Goal: Information Seeking & Learning: Learn about a topic

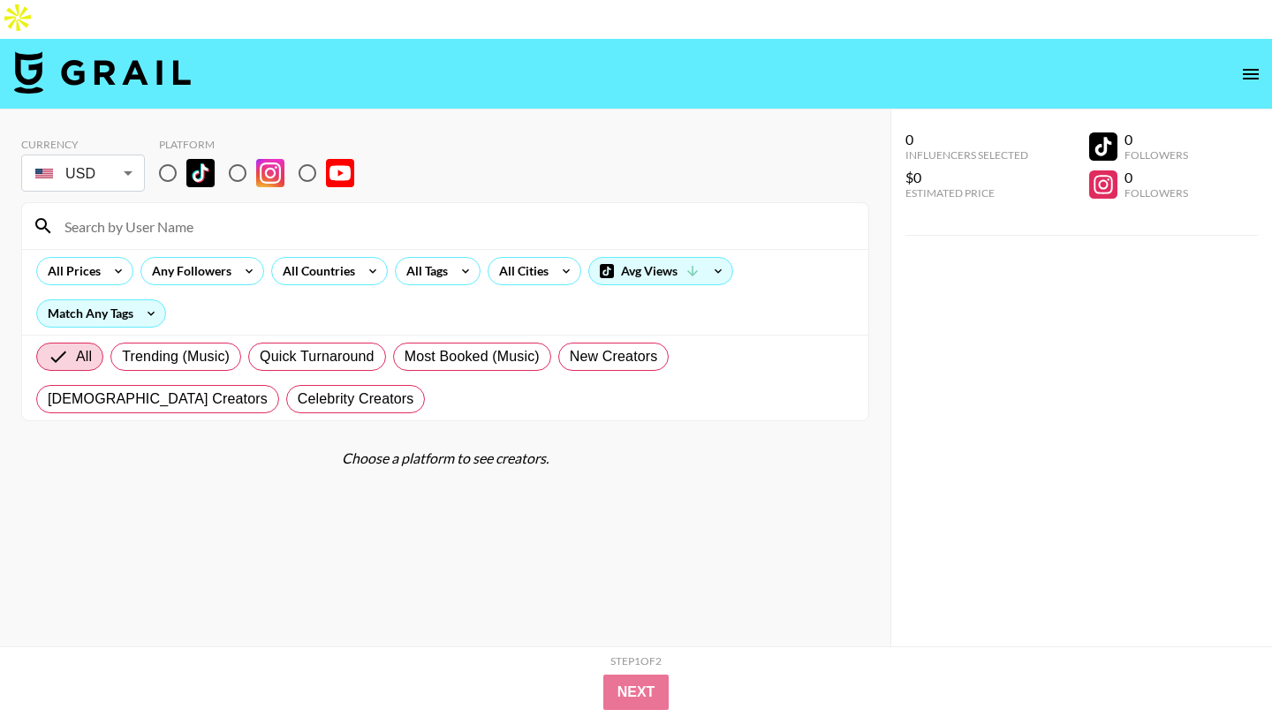
click at [234, 155] on input "radio" at bounding box center [237, 173] width 37 height 37
radio input "true"
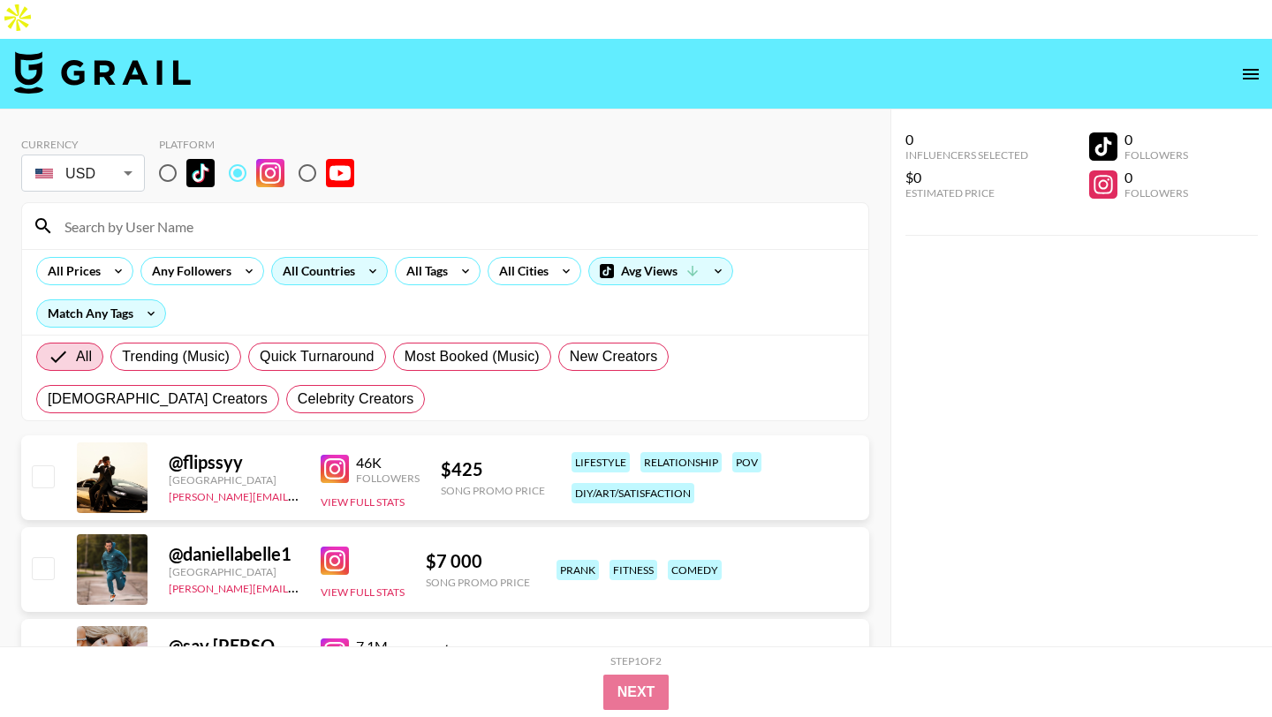
click at [301, 258] on div "All Countries" at bounding box center [315, 271] width 87 height 27
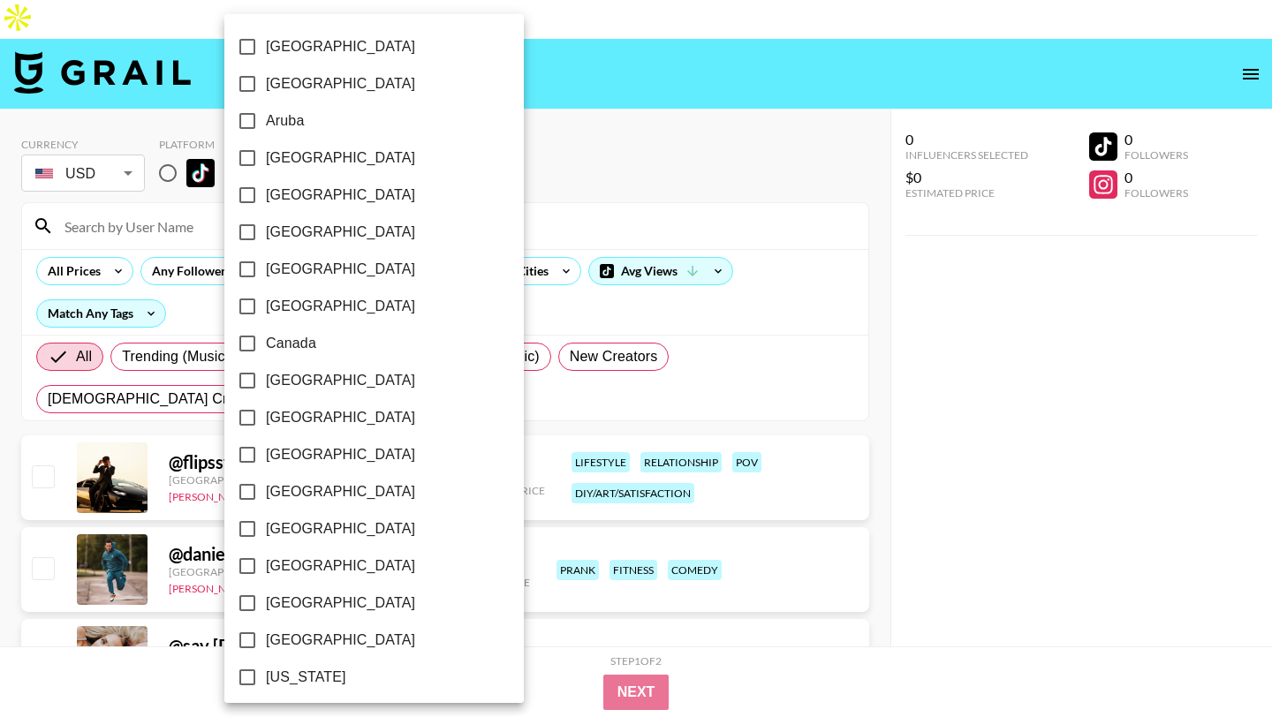
scroll to position [1343, 0]
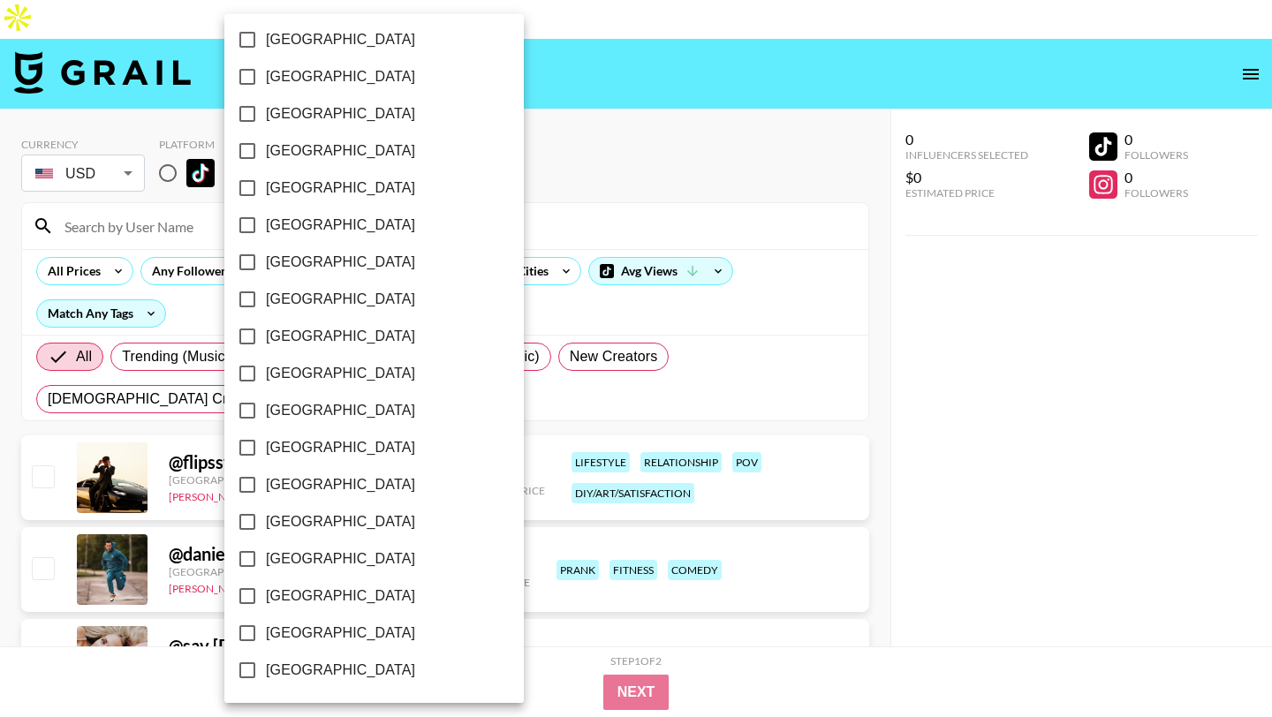
click at [320, 641] on span "[GEOGRAPHIC_DATA]" at bounding box center [340, 633] width 149 height 21
click at [266, 641] on input "[GEOGRAPHIC_DATA]" at bounding box center [247, 633] width 37 height 37
checkbox input "true"
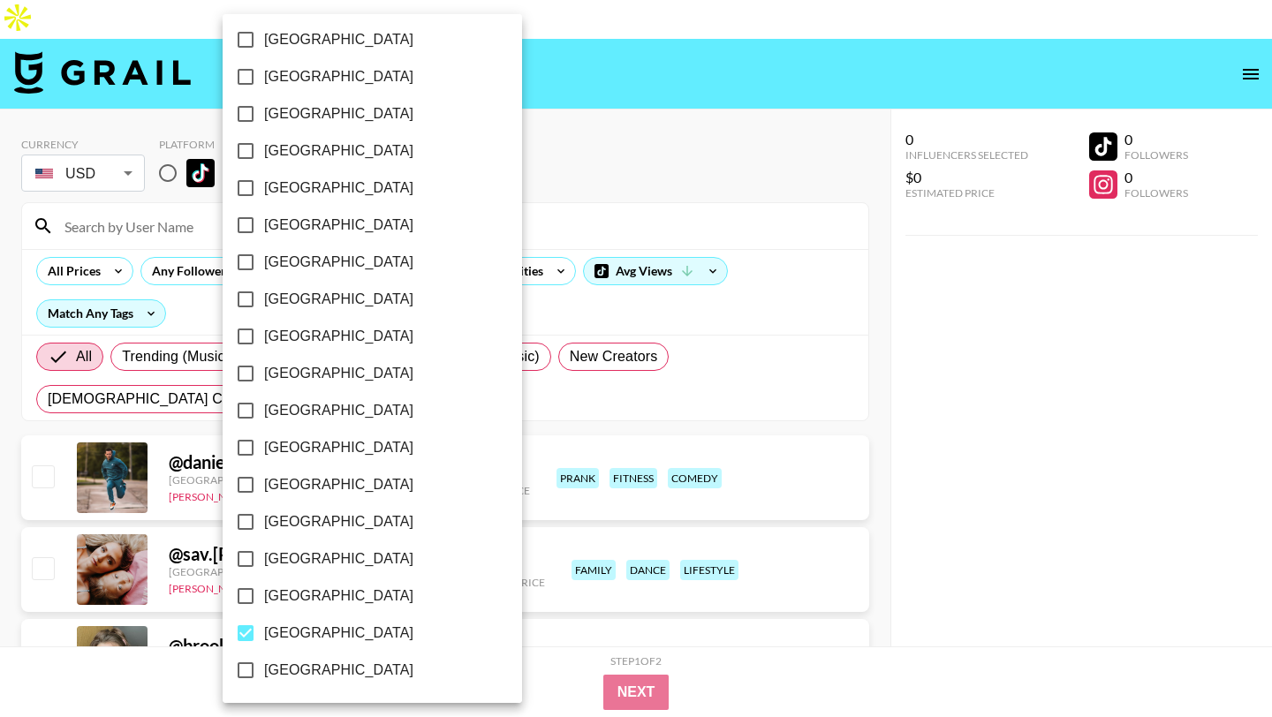
click at [612, 80] on div at bounding box center [636, 358] width 1272 height 717
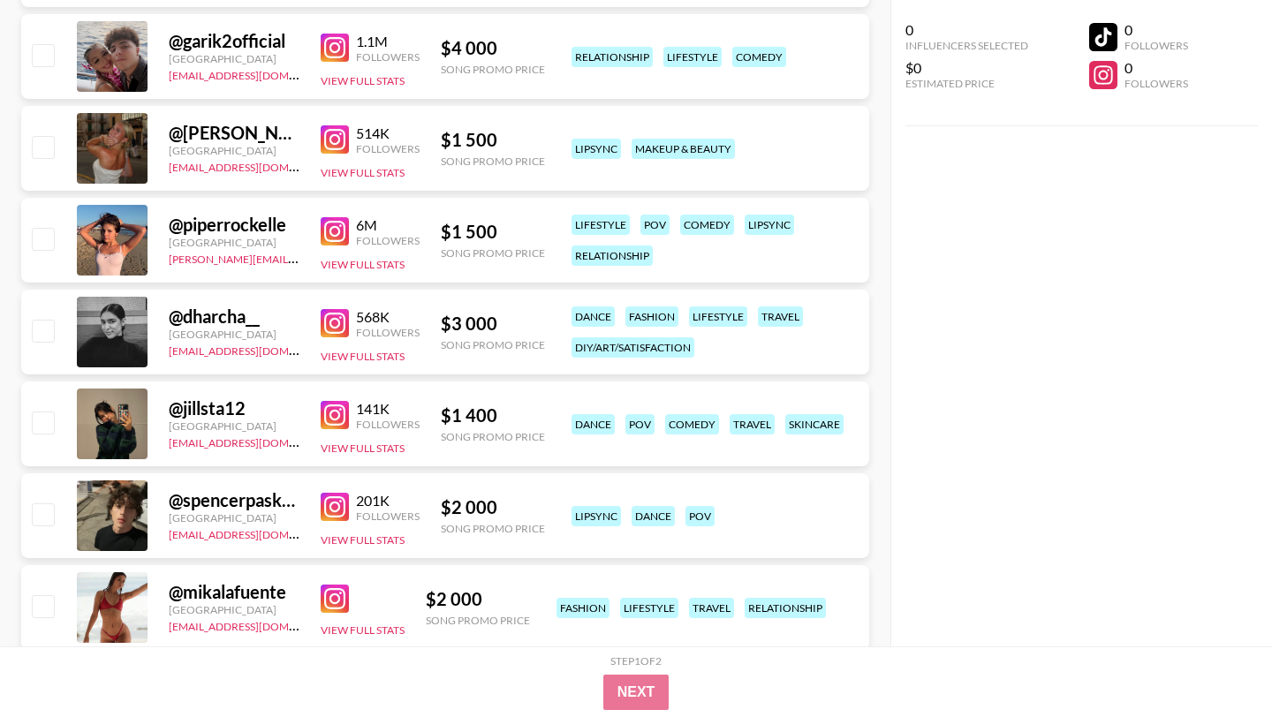
scroll to position [3144, 0]
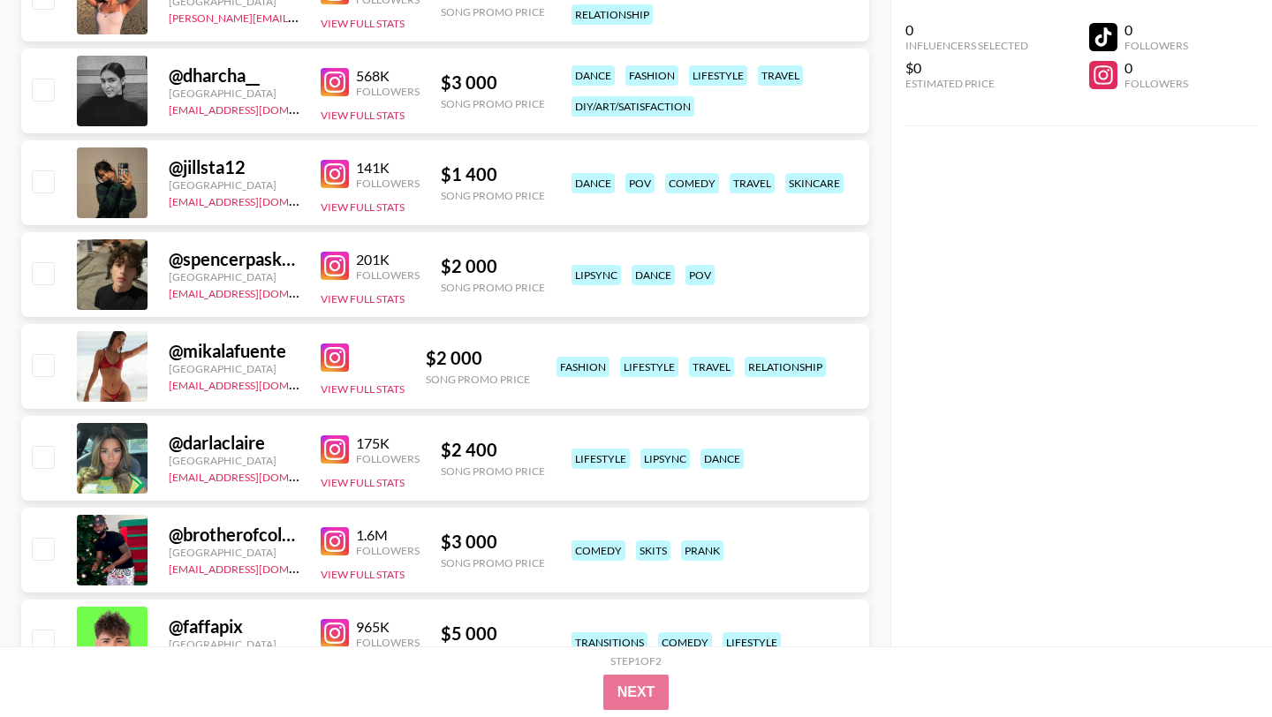
click at [341, 152] on div "141K Followers View Full Stats" at bounding box center [370, 183] width 99 height 63
click at [339, 160] on img at bounding box center [335, 174] width 28 height 28
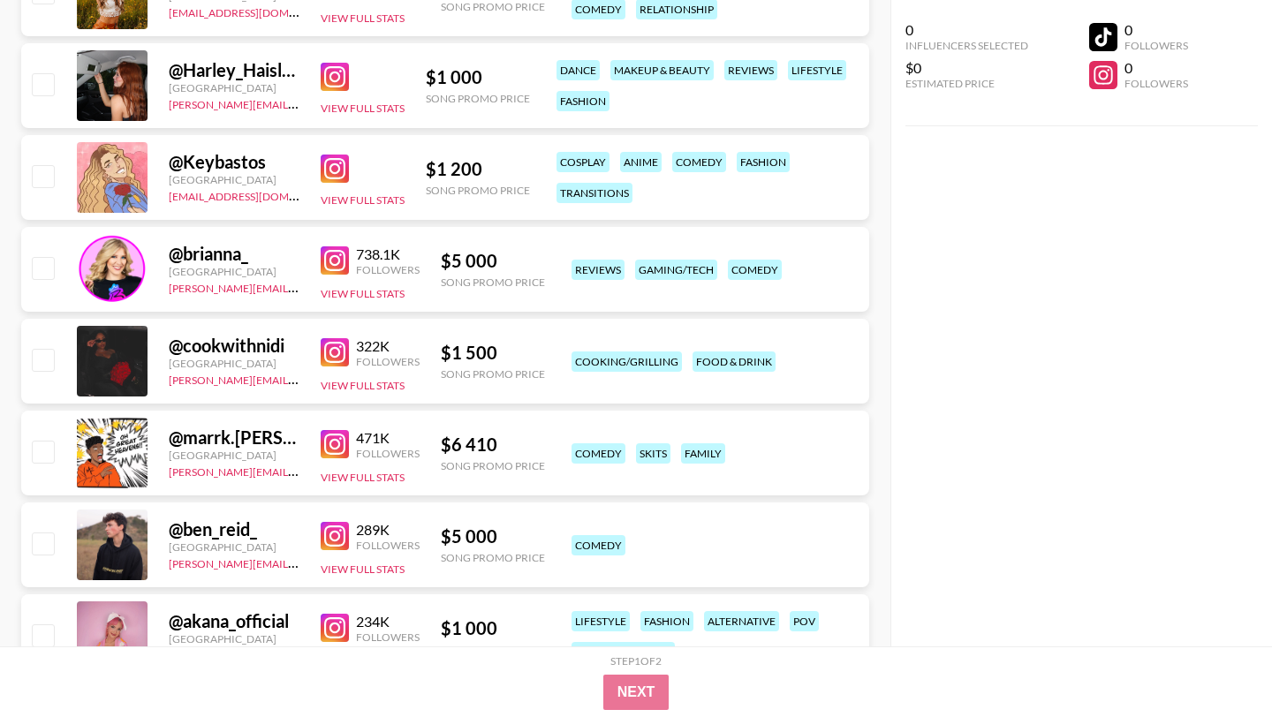
scroll to position [6367, 0]
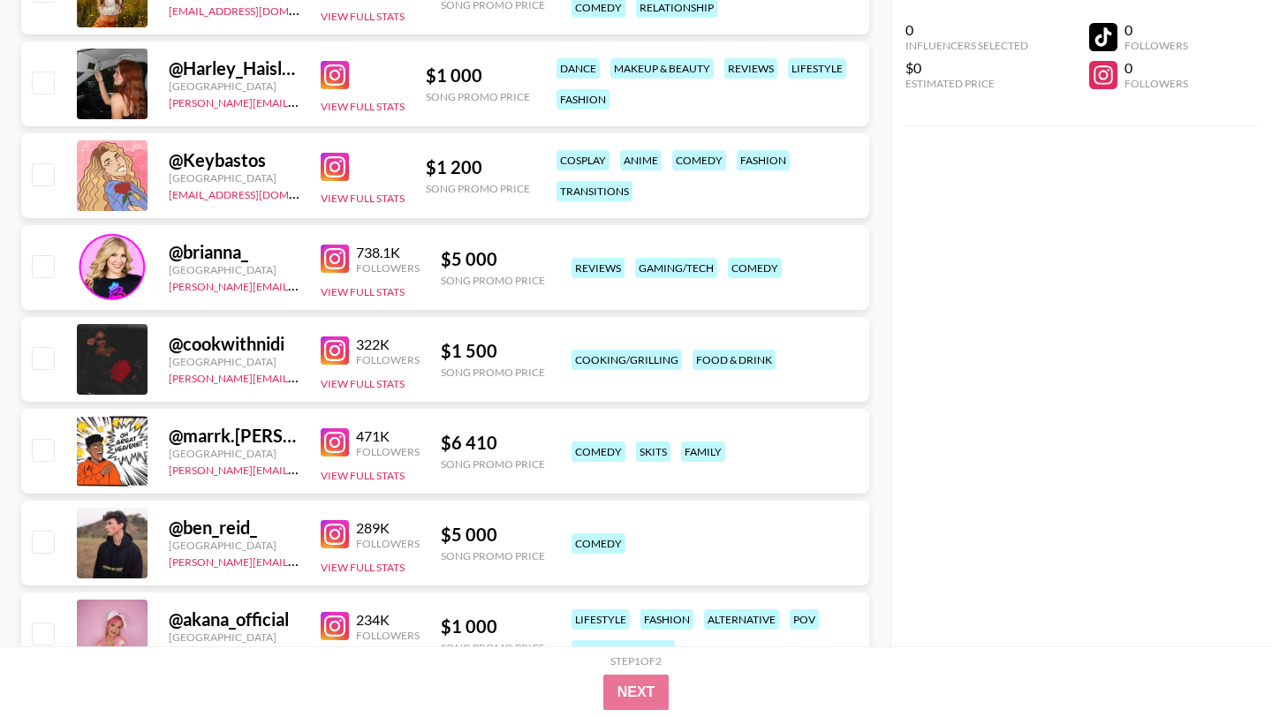
click at [338, 337] on img at bounding box center [335, 351] width 28 height 28
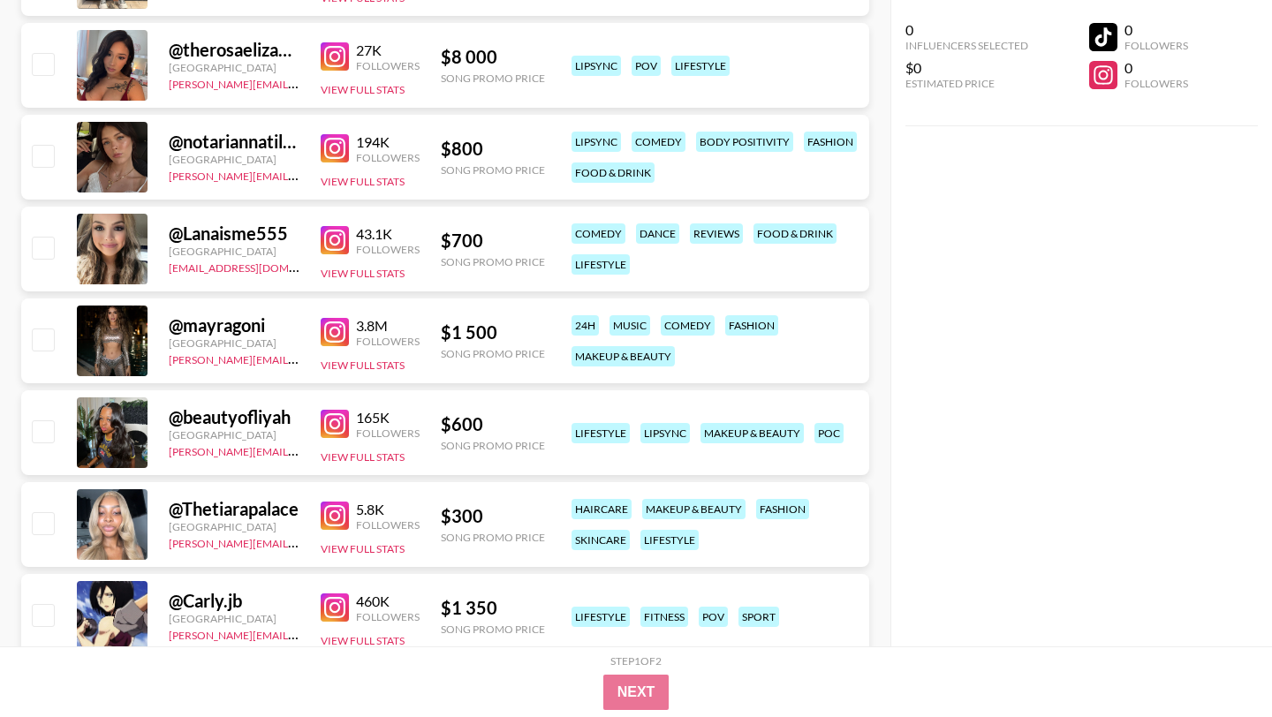
scroll to position [7774, 0]
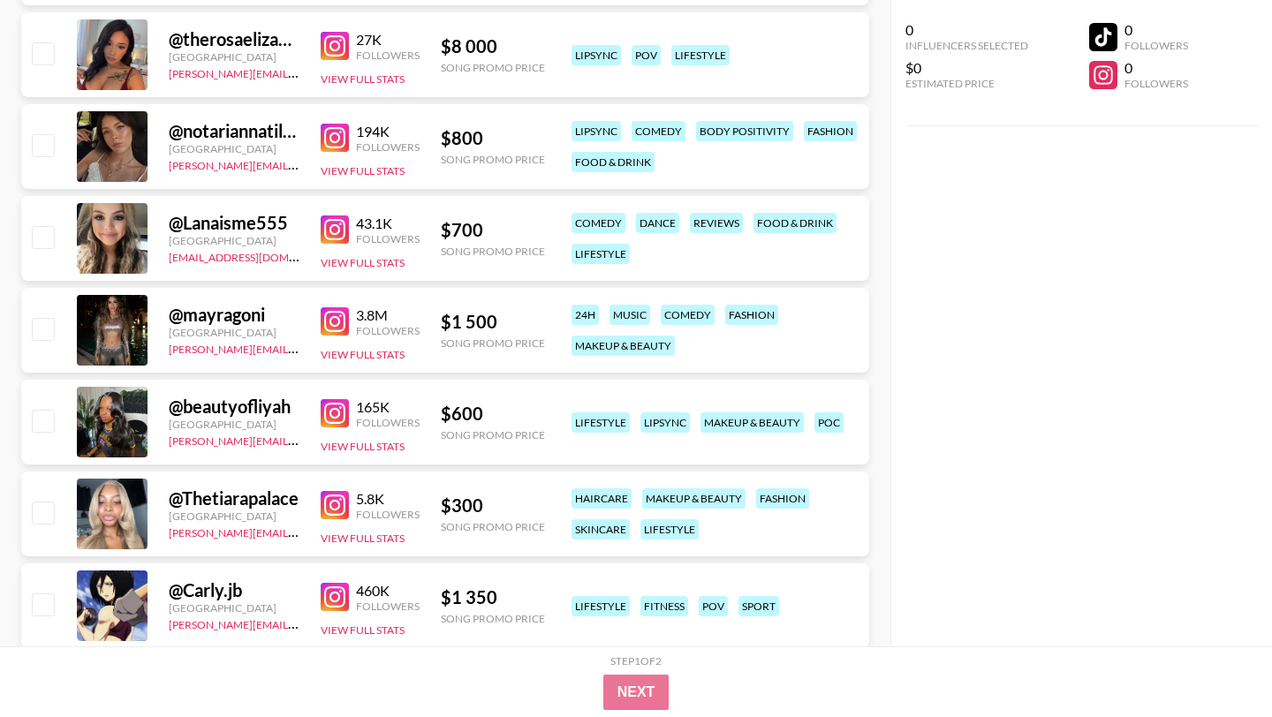
click at [334, 491] on img at bounding box center [335, 505] width 28 height 28
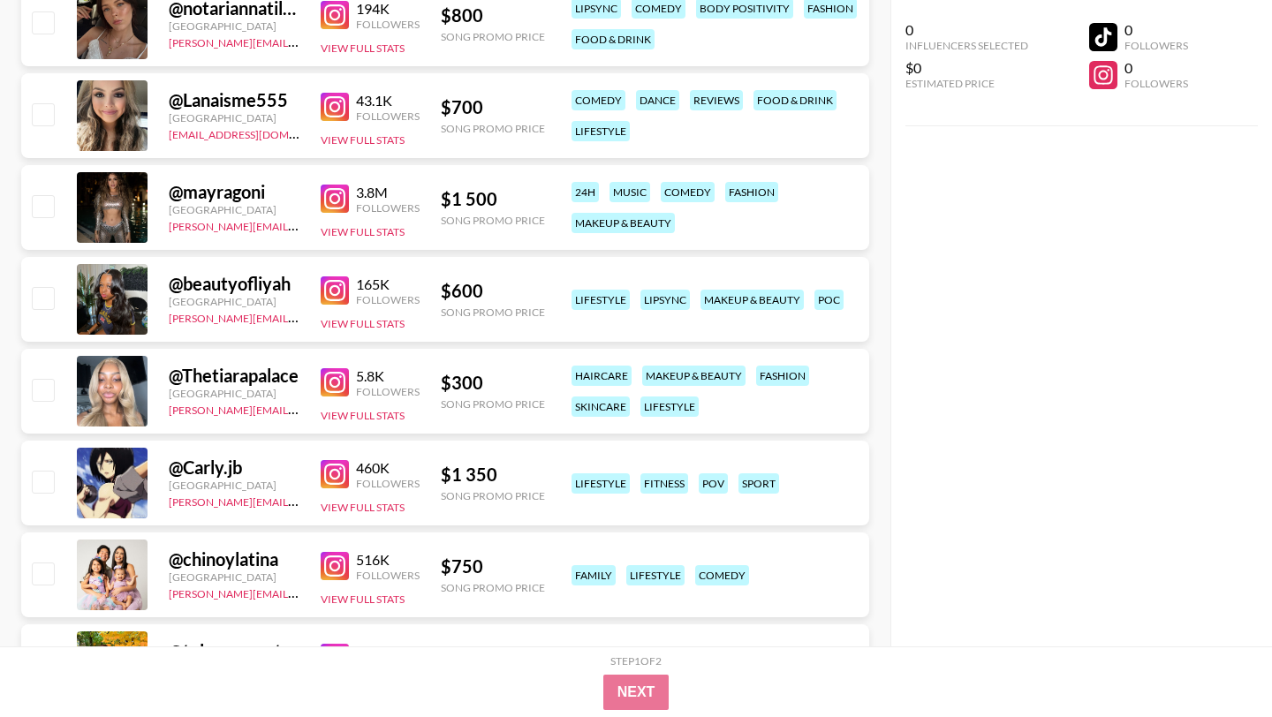
scroll to position [7935, 0]
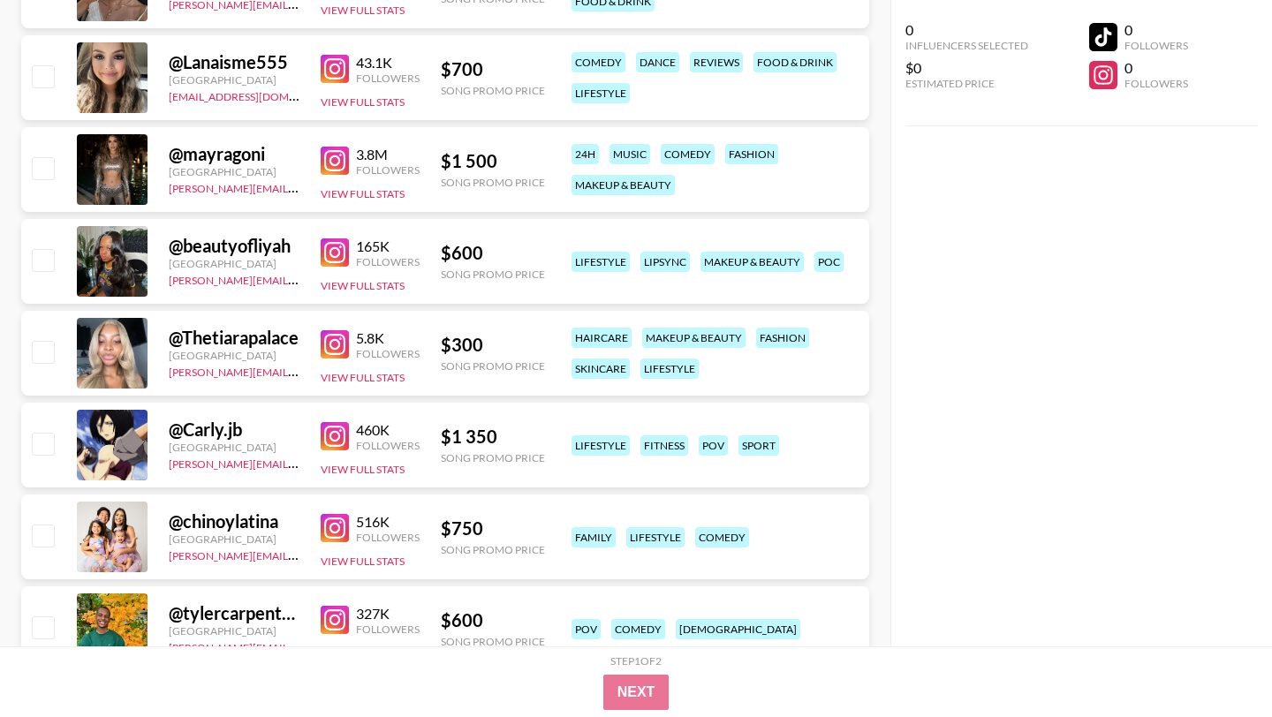
click at [337, 414] on div "460K Followers View Full Stats" at bounding box center [370, 445] width 99 height 63
click at [335, 422] on img at bounding box center [335, 436] width 28 height 28
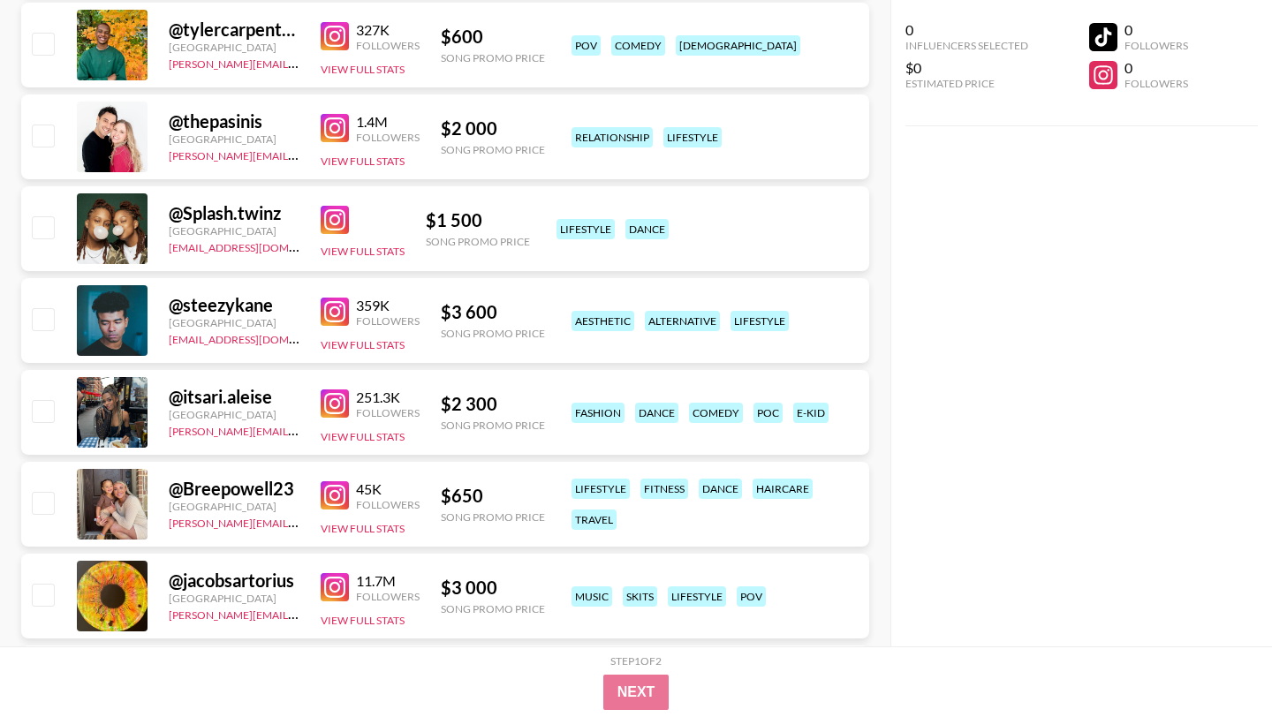
scroll to position [8540, 0]
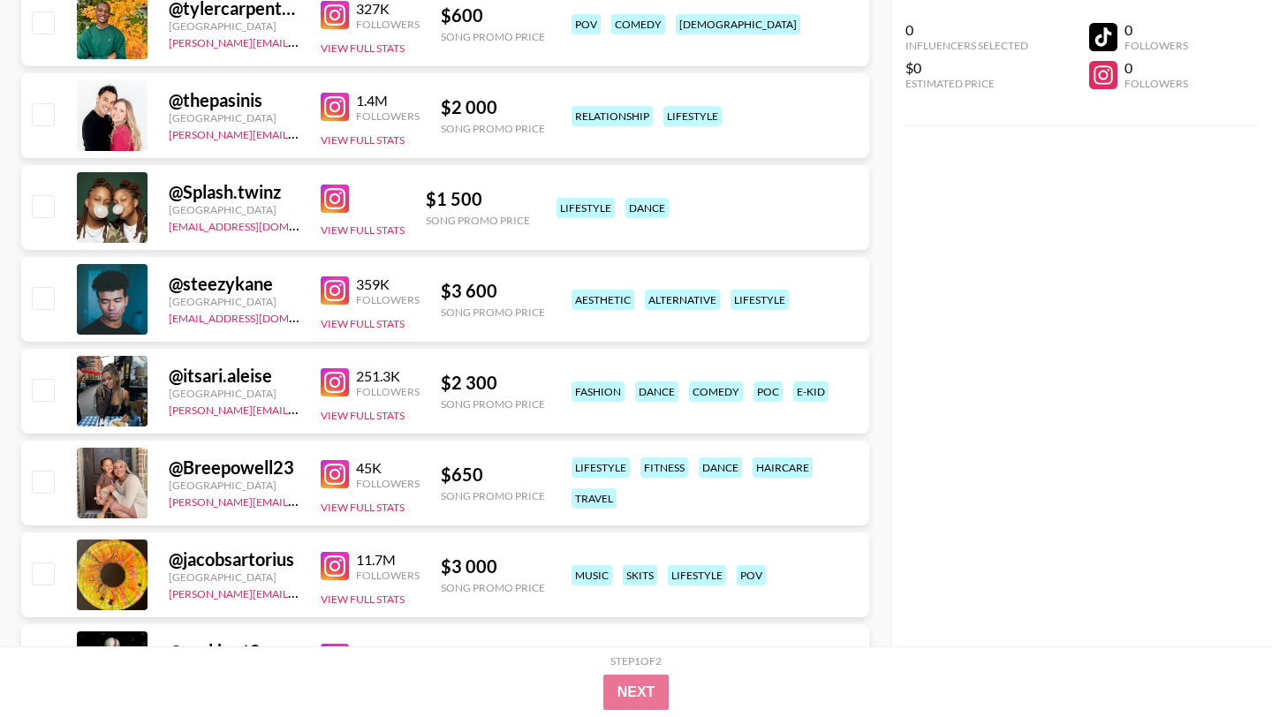
click at [332, 368] on img at bounding box center [335, 382] width 28 height 28
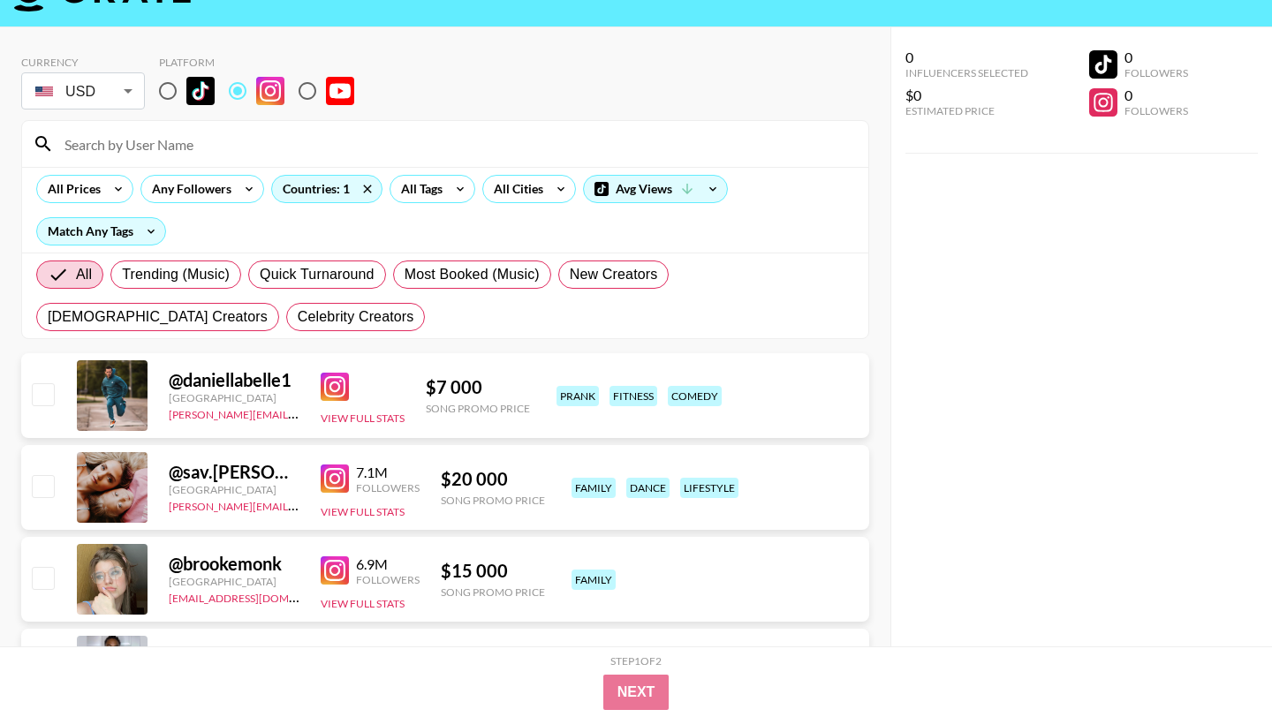
scroll to position [0, 0]
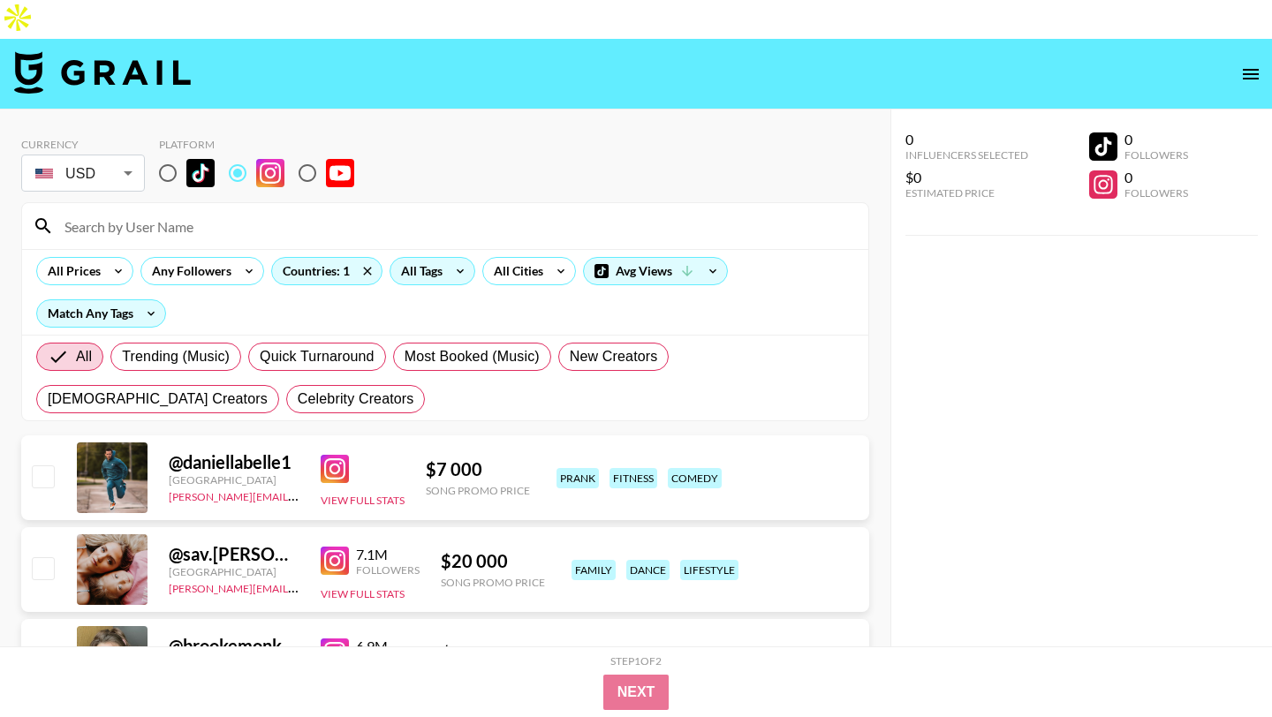
click at [410, 258] on div "All Tags" at bounding box center [419, 271] width 56 height 27
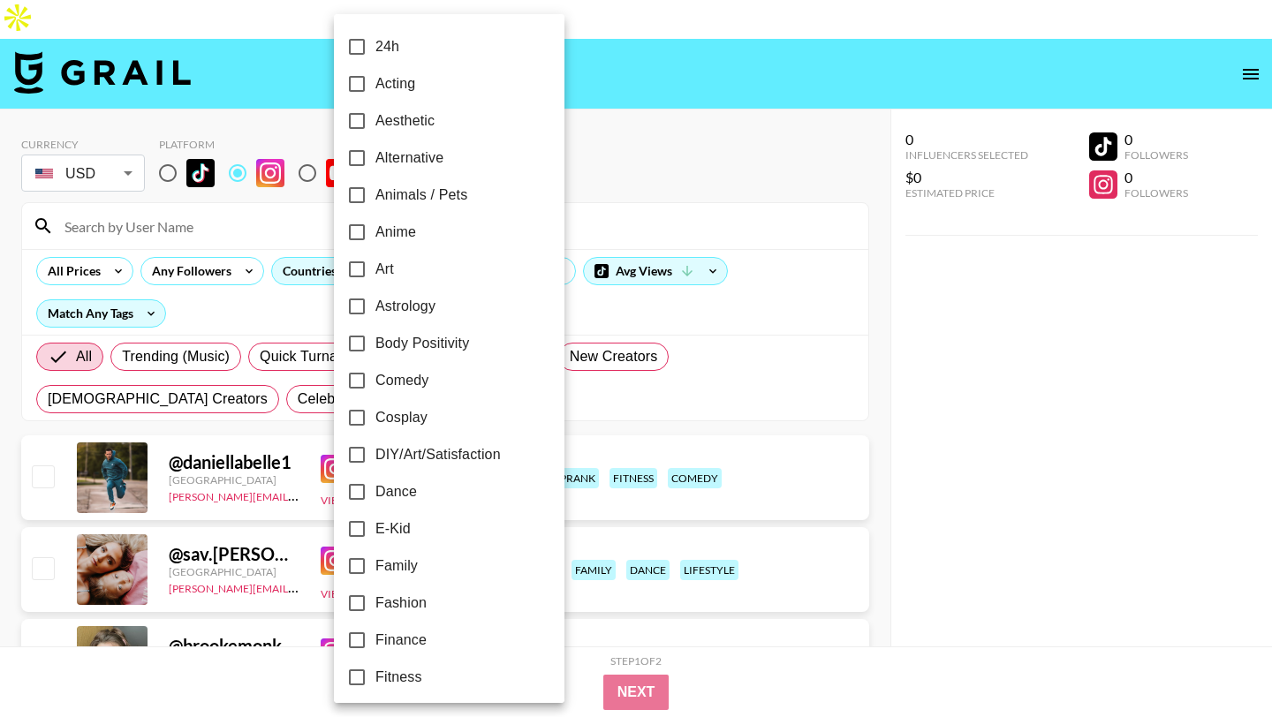
click at [421, 395] on label "Comedy" at bounding box center [437, 380] width 198 height 37
click at [376, 395] on input "Comedy" at bounding box center [356, 380] width 37 height 37
checkbox input "true"
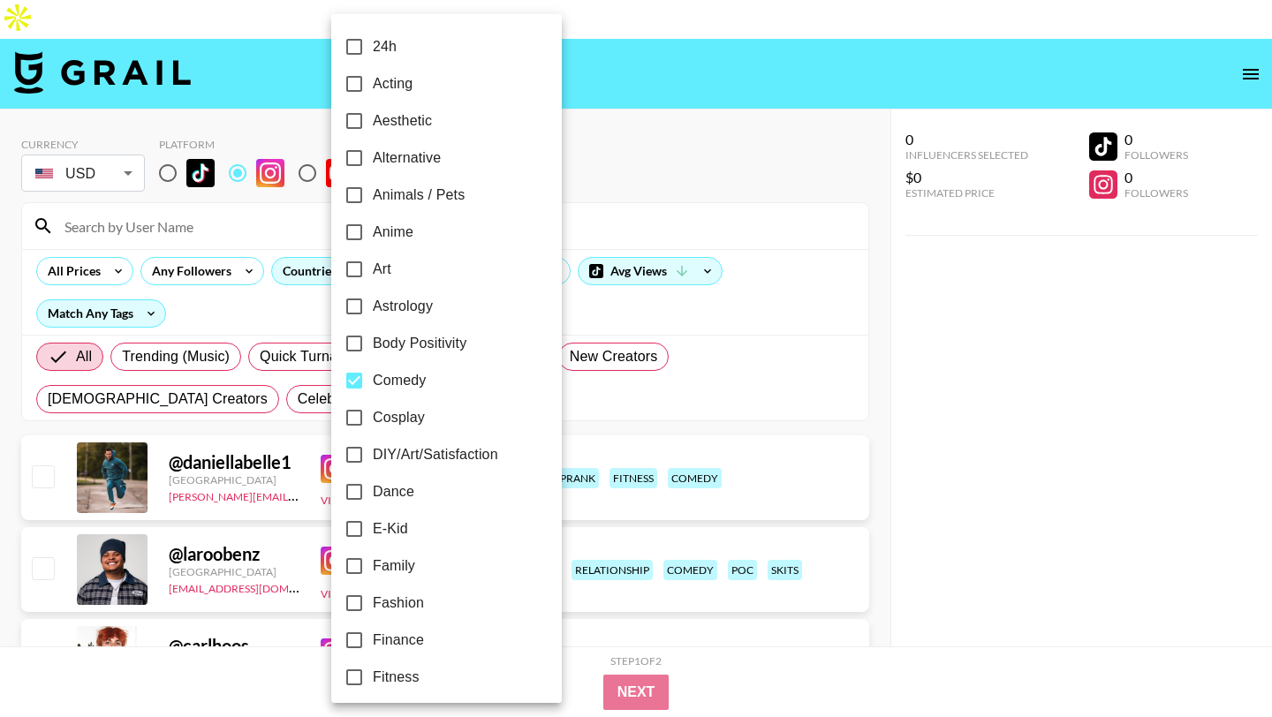
click at [672, 81] on div at bounding box center [636, 358] width 1272 height 717
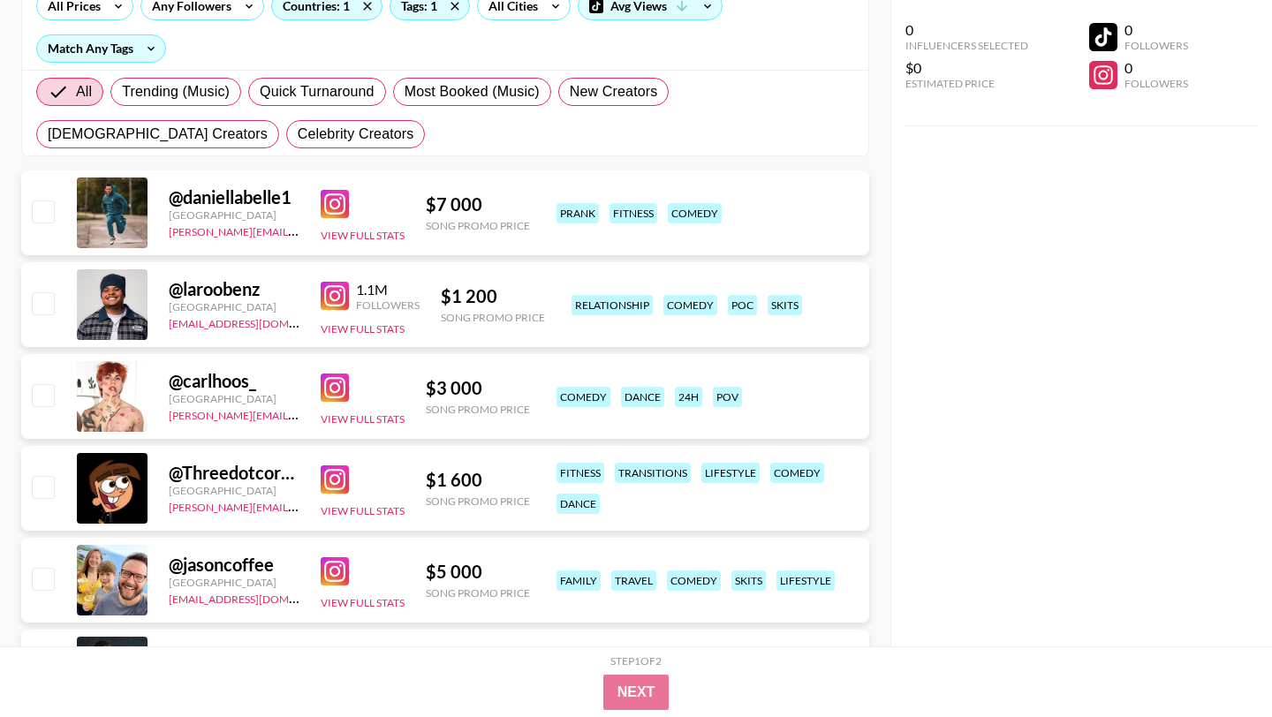
scroll to position [342, 0]
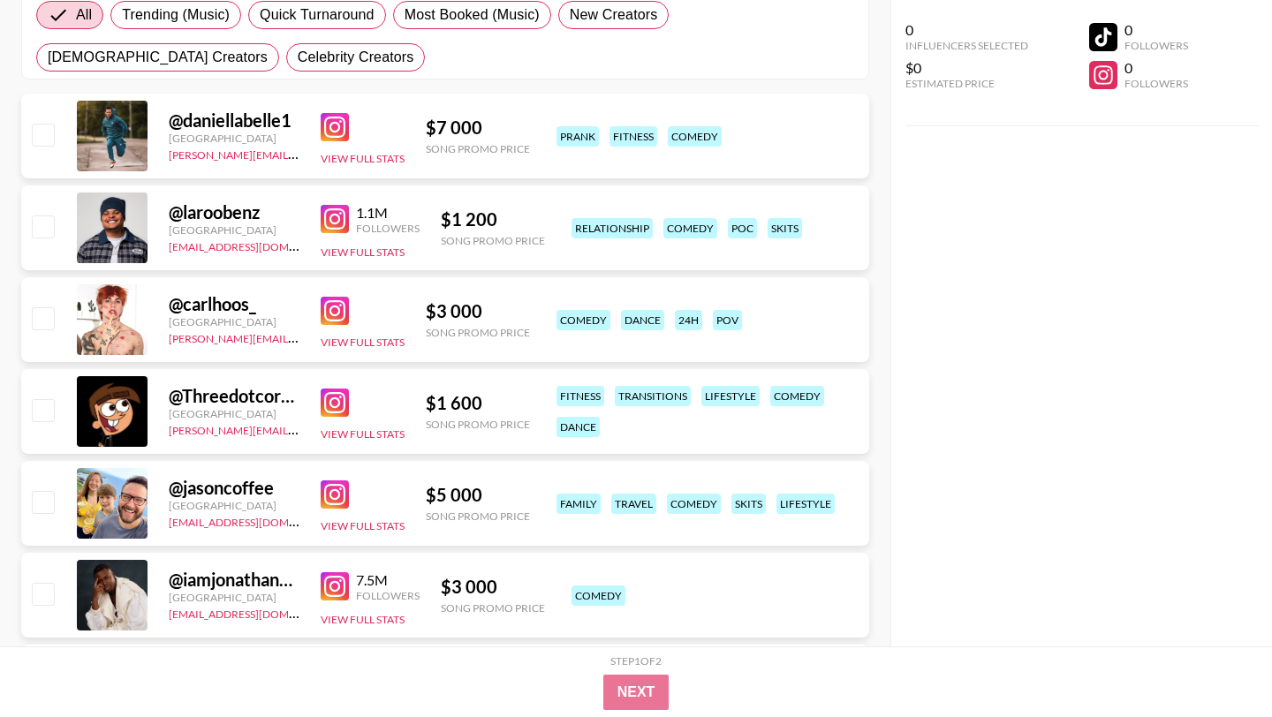
click at [324, 389] on img at bounding box center [335, 403] width 28 height 28
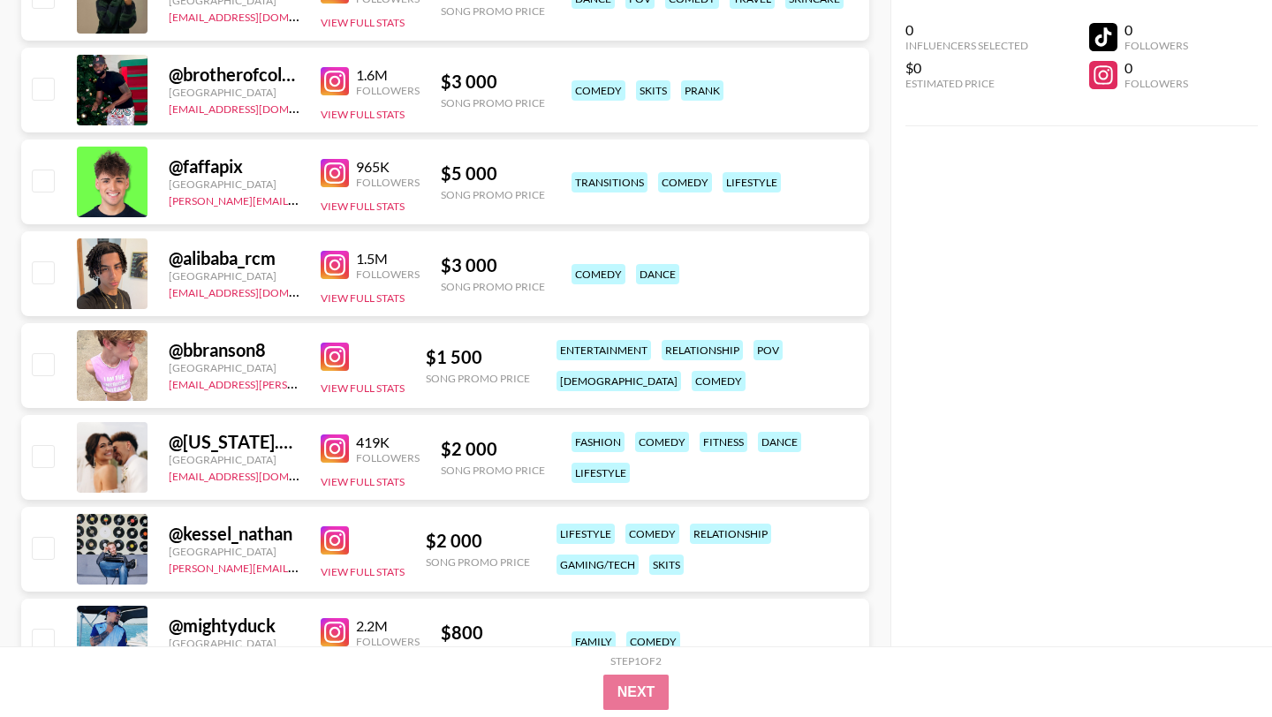
scroll to position [2121, 0]
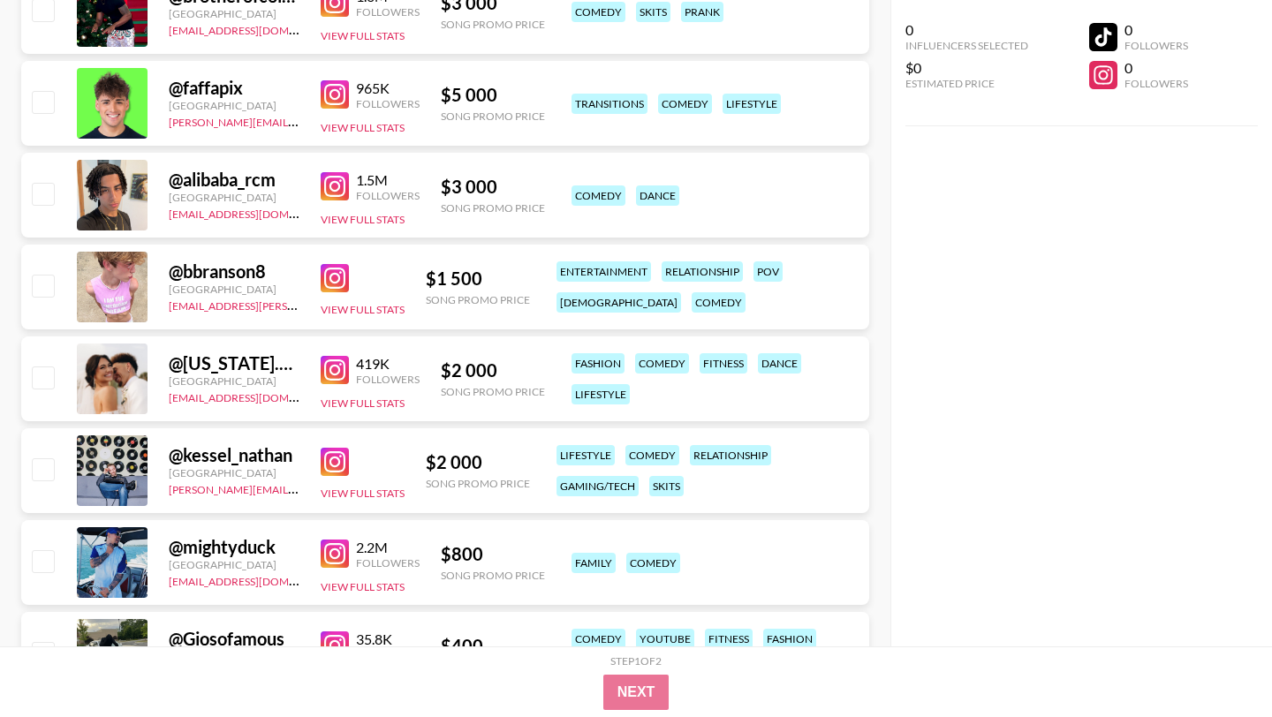
click at [338, 264] on img at bounding box center [335, 278] width 28 height 28
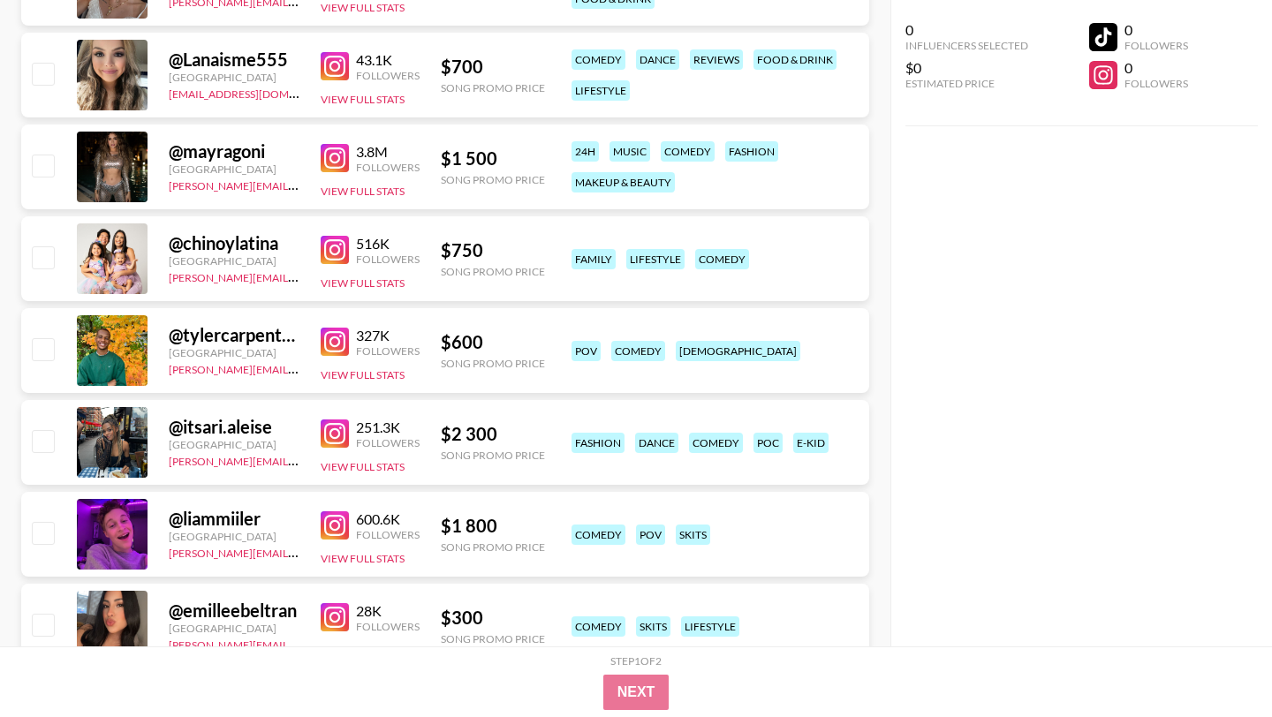
scroll to position [4448, 0]
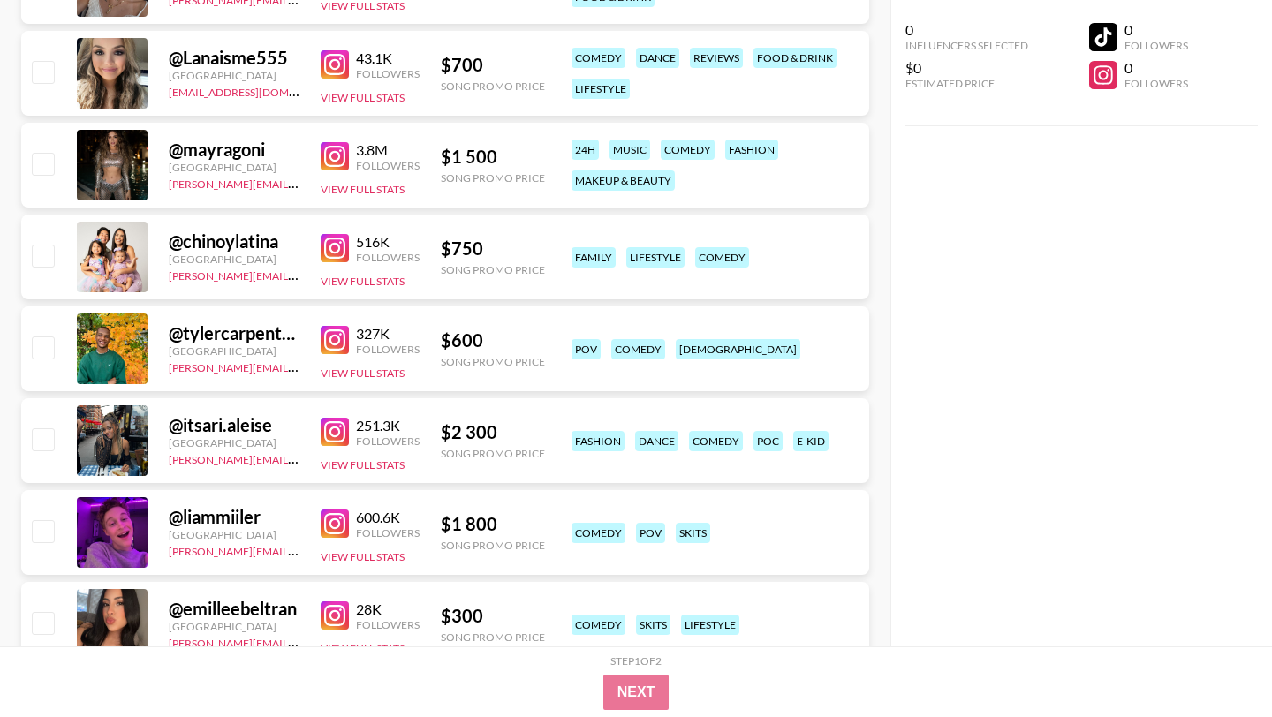
click at [336, 234] on img at bounding box center [335, 248] width 28 height 28
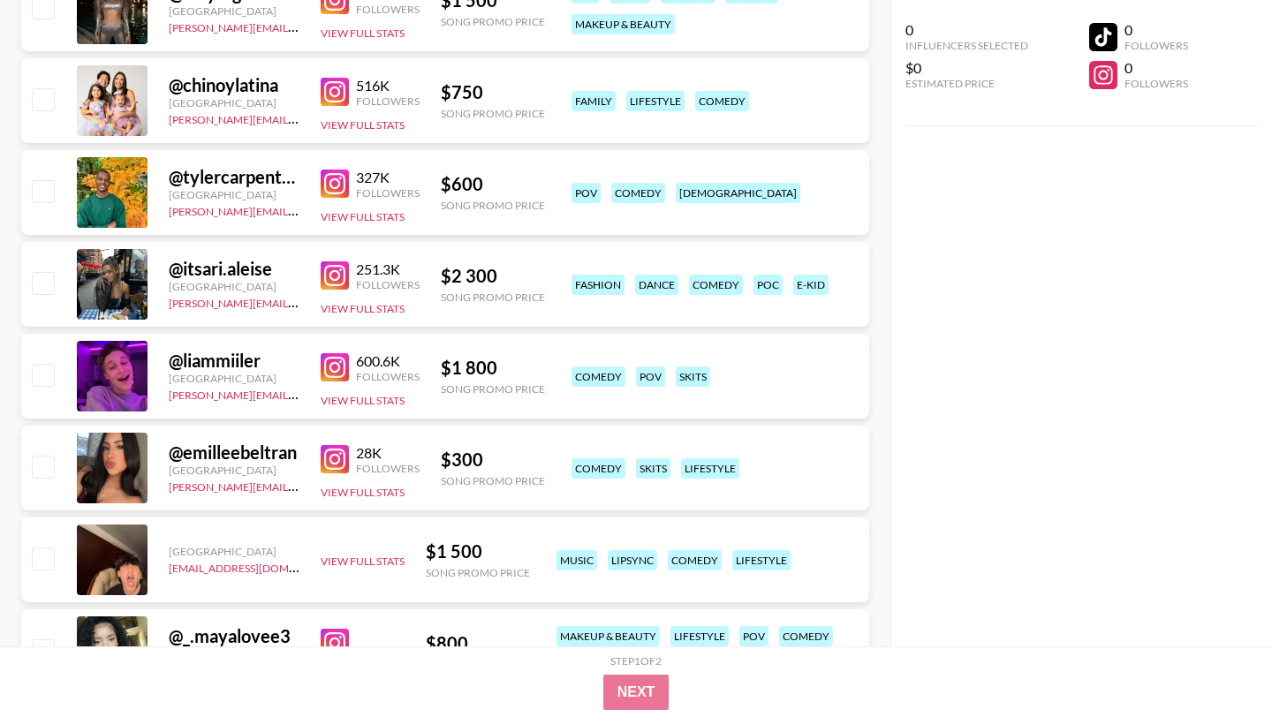
scroll to position [4849, 0]
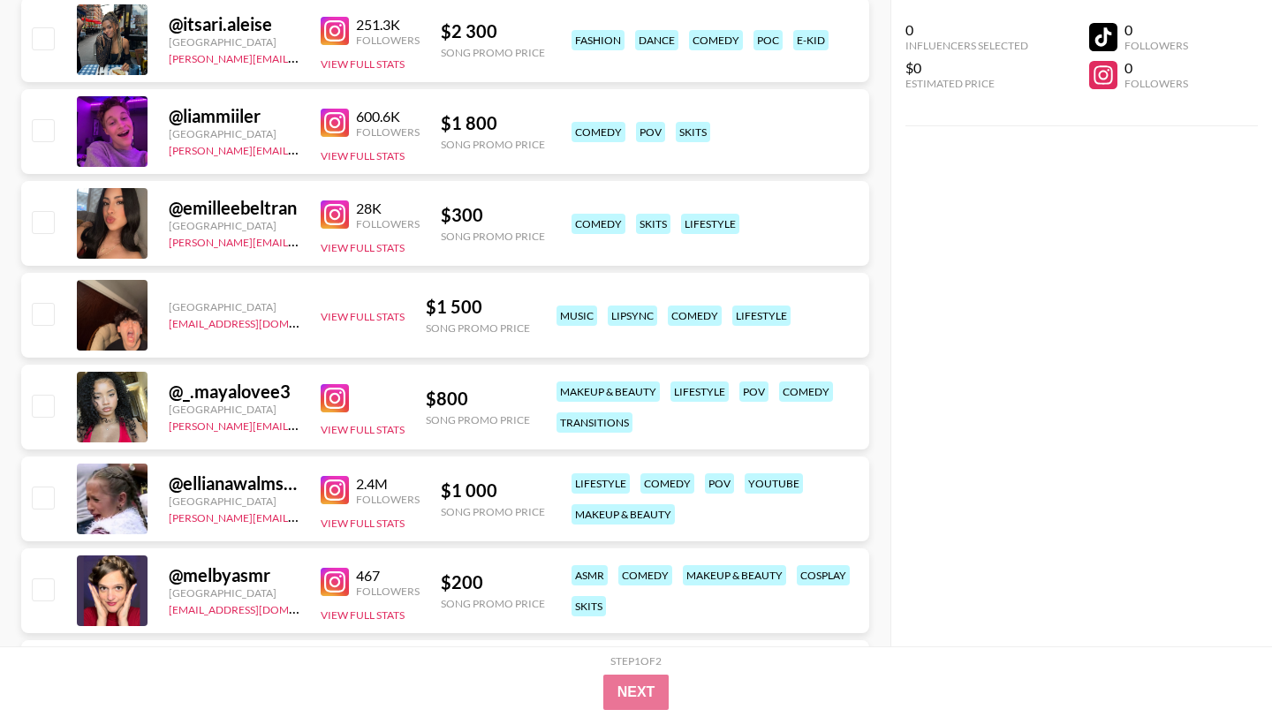
click at [340, 476] on img at bounding box center [335, 490] width 28 height 28
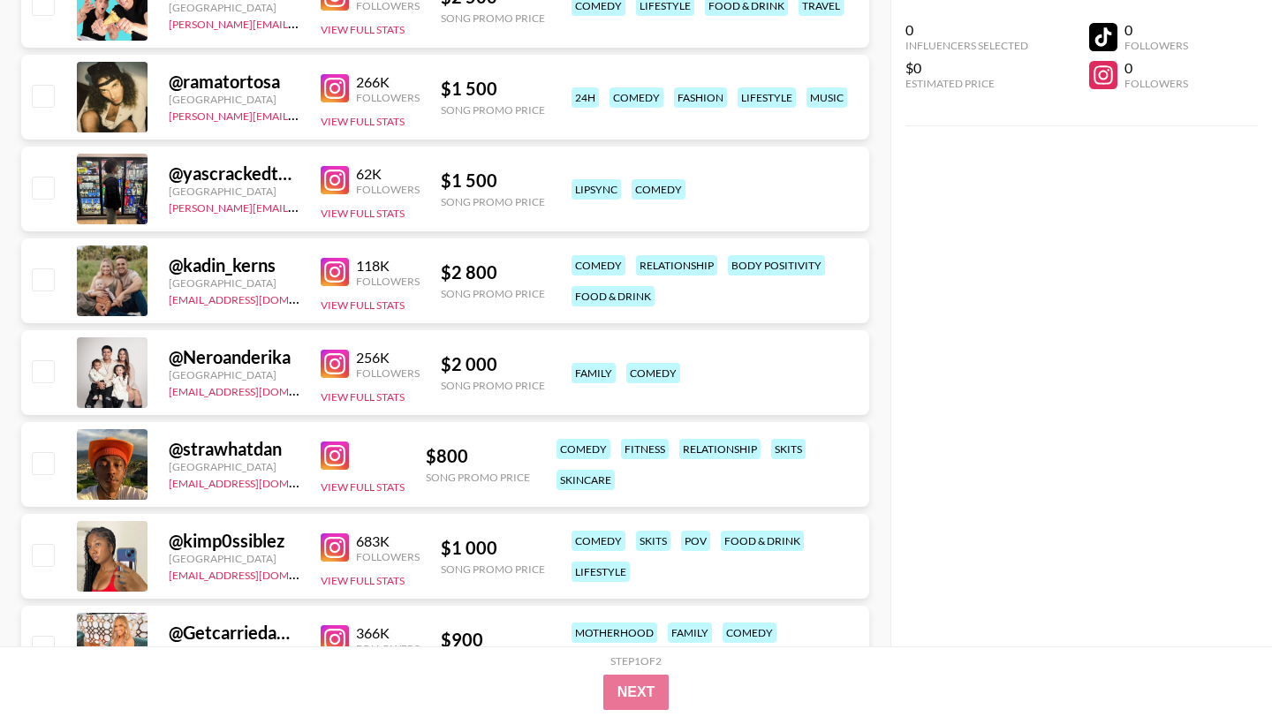
scroll to position [6019, 0]
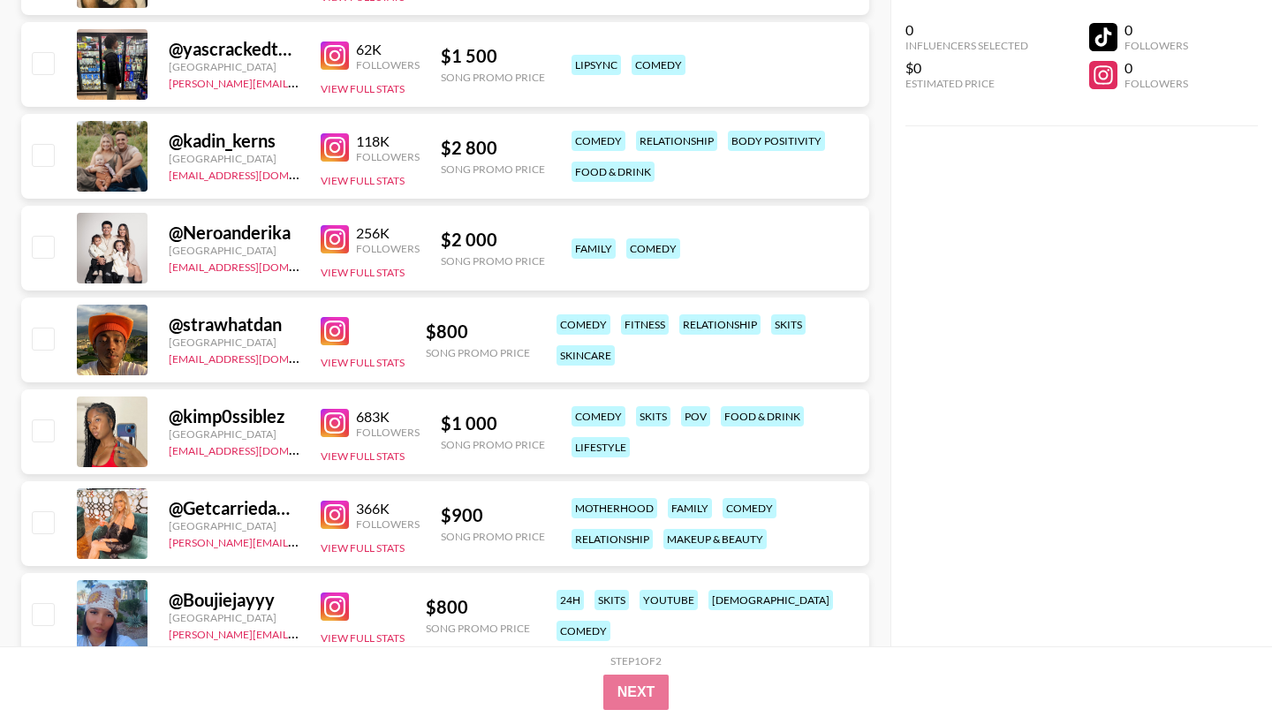
click at [330, 409] on img at bounding box center [335, 423] width 28 height 28
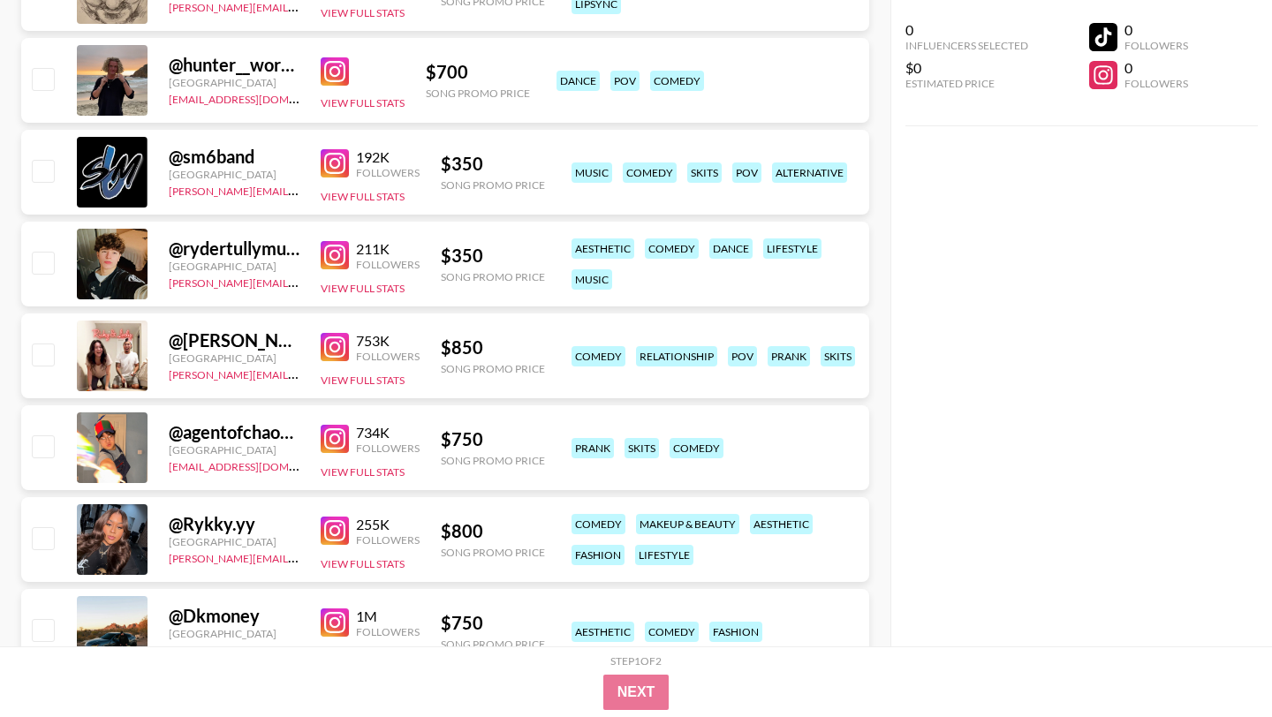
scroll to position [6901, 0]
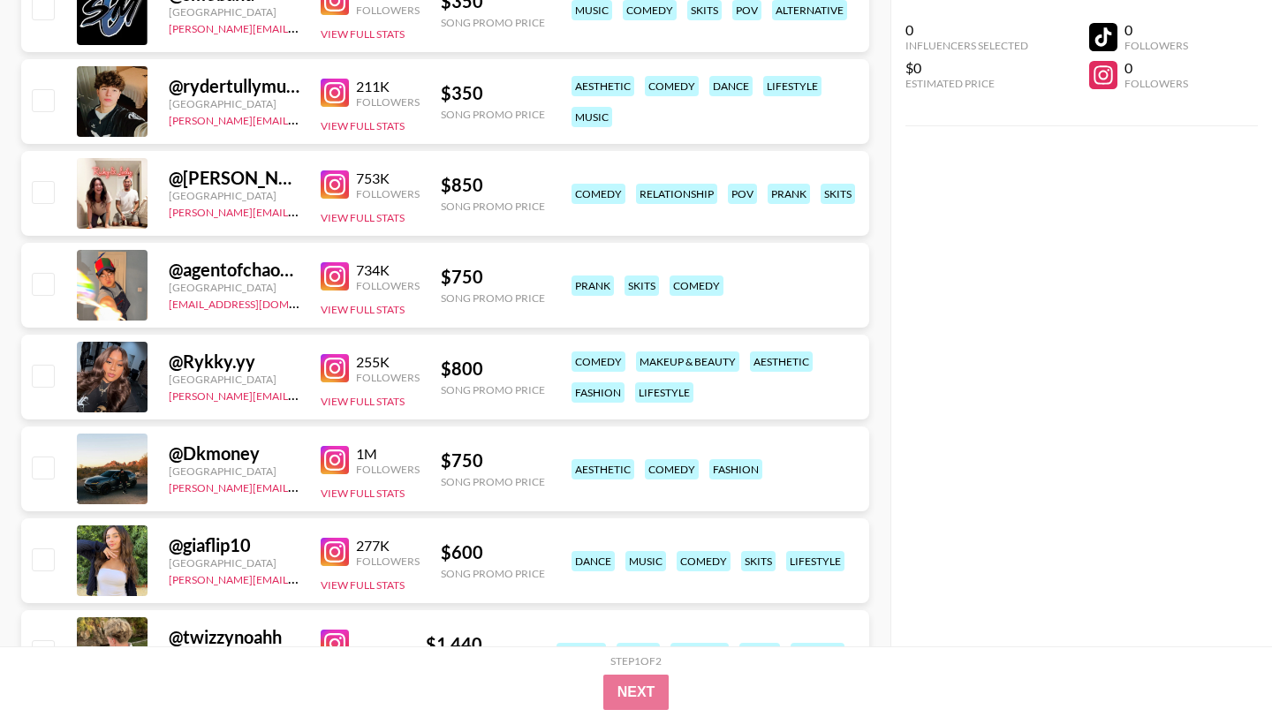
click at [339, 446] on img at bounding box center [335, 460] width 28 height 28
